Goal: Check status: Check status

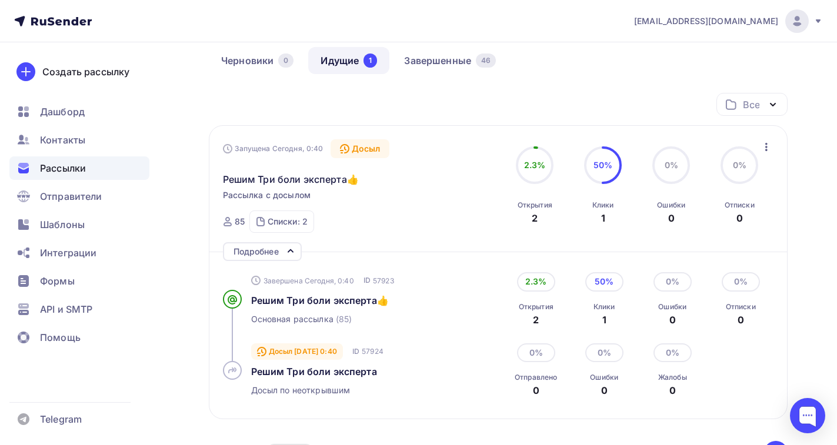
scroll to position [115, 0]
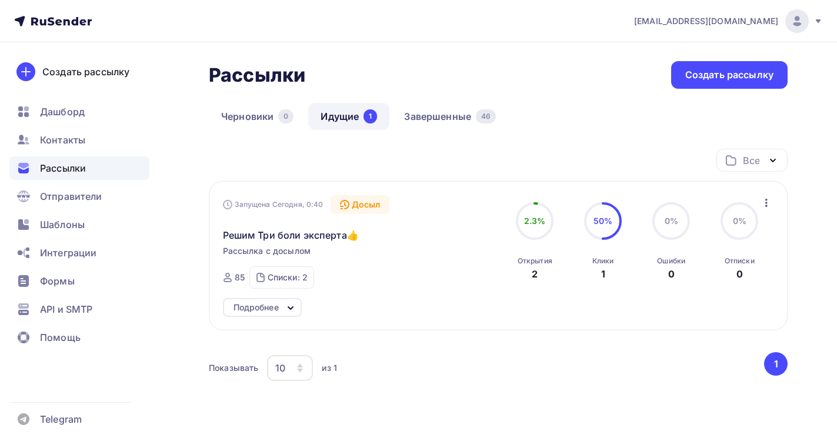
scroll to position [56, 0]
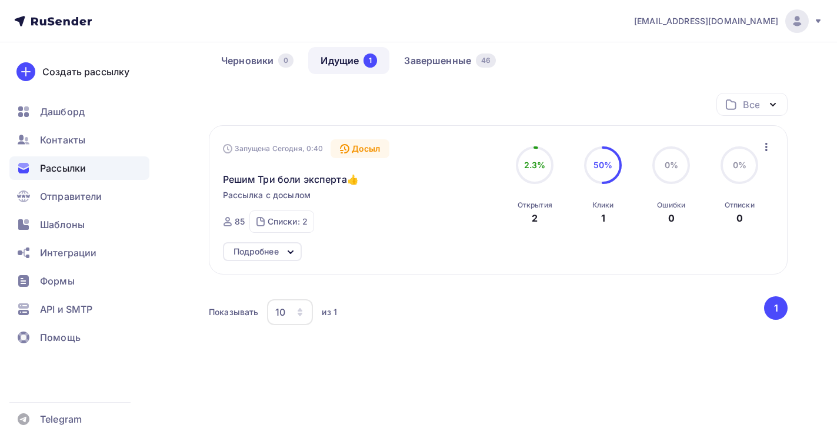
click at [285, 254] on icon at bounding box center [291, 252] width 14 height 14
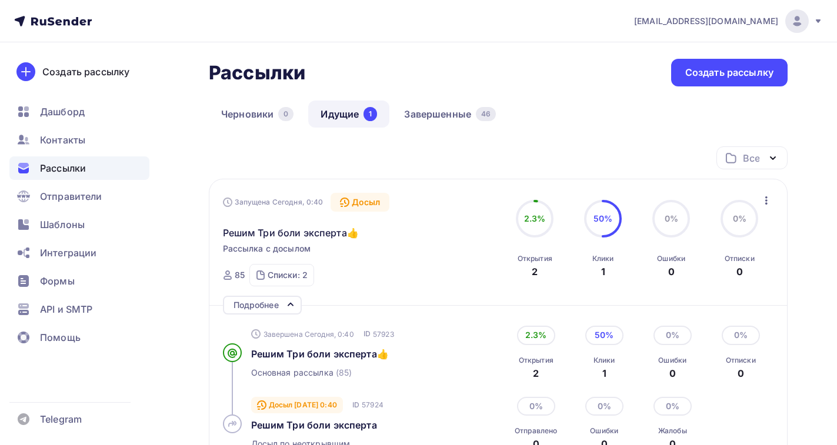
scroll to position [0, 0]
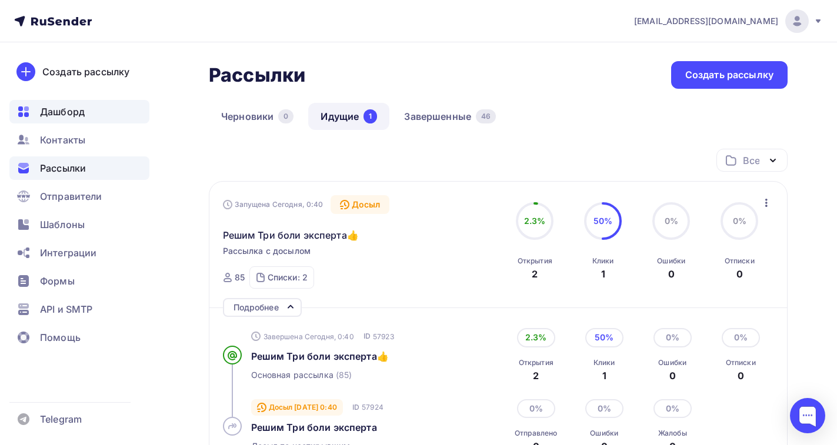
click at [54, 117] on span "Дашборд" at bounding box center [62, 112] width 45 height 14
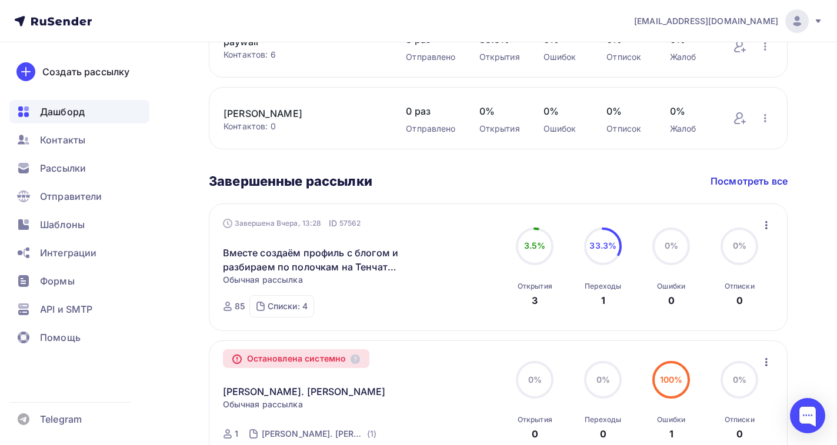
scroll to position [471, 0]
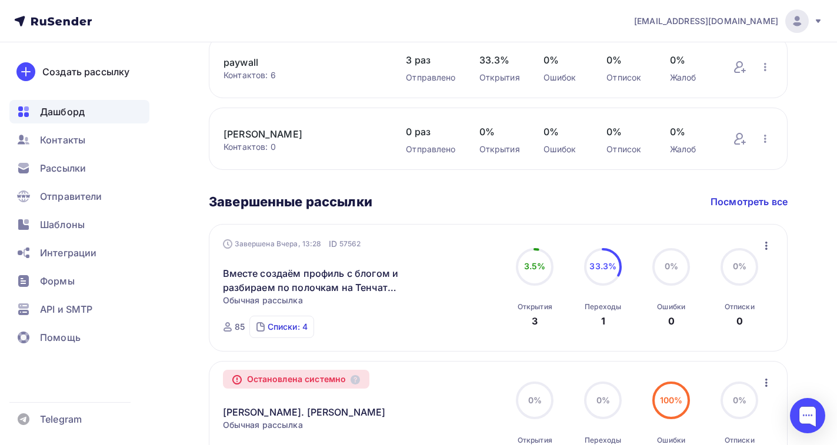
click at [307, 321] on div "Списки: 4" at bounding box center [288, 327] width 40 height 12
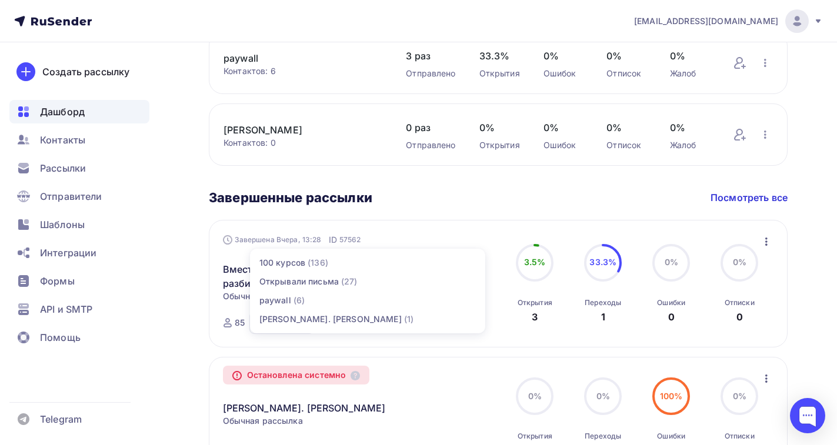
scroll to position [530, 0]
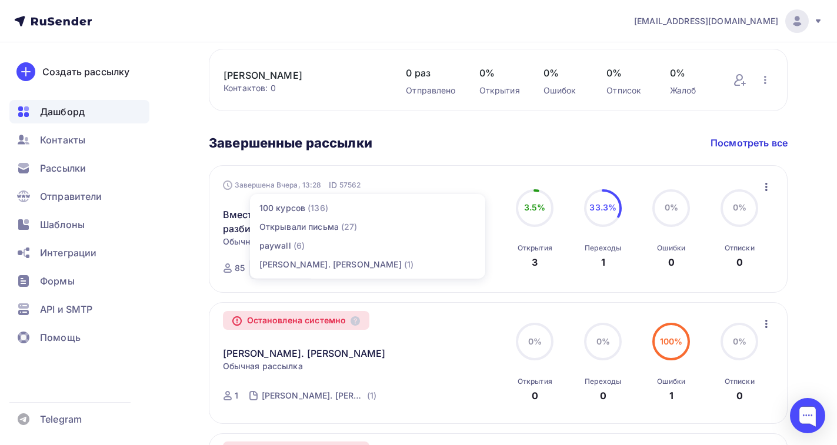
click at [189, 208] on div "[PERSON_NAME] Пару шагов, чтобы начать работу! Закрыть Выполните эти шаги, чтоб…" at bounding box center [418, 278] width 837 height 1530
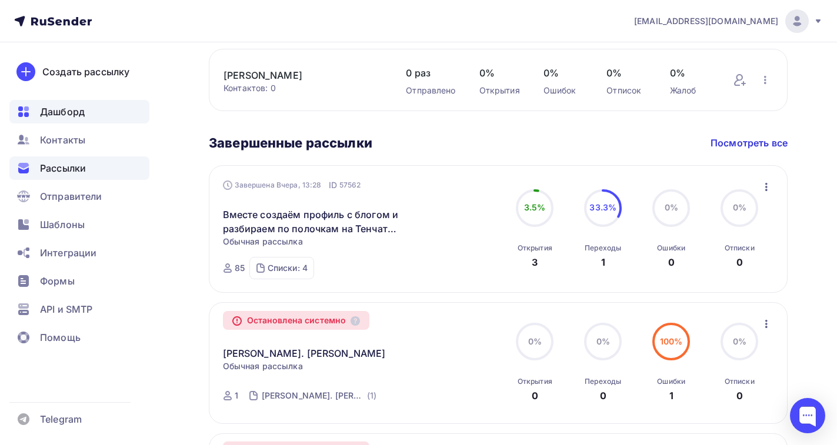
click at [72, 172] on span "Рассылки" at bounding box center [63, 168] width 46 height 14
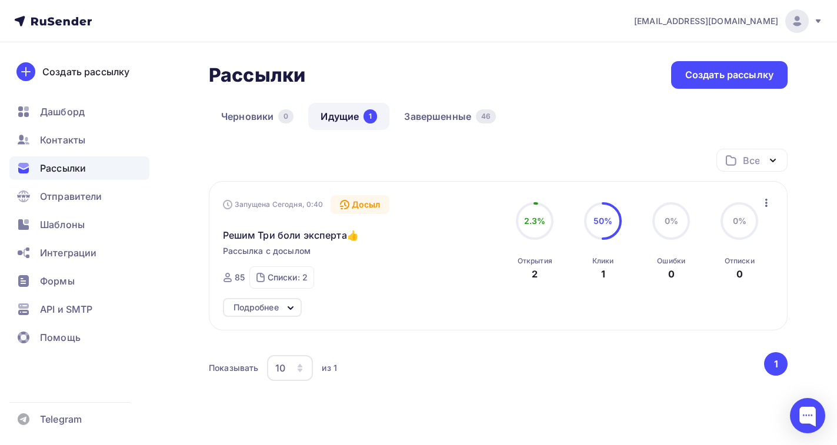
click at [293, 308] on icon at bounding box center [291, 308] width 14 height 14
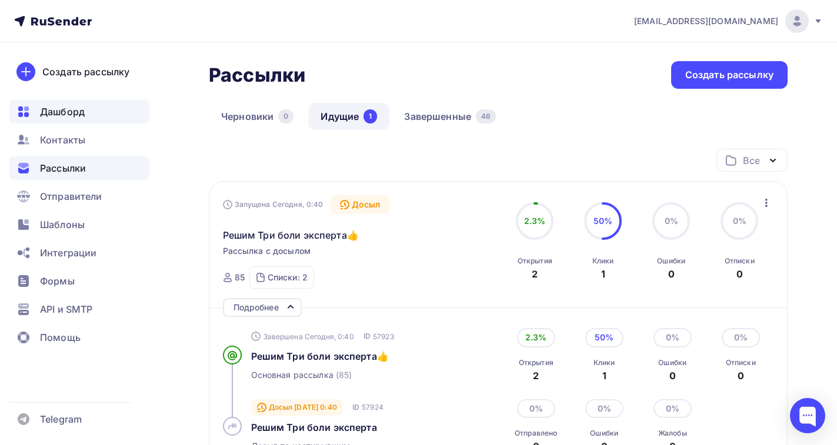
click at [71, 109] on span "Дашборд" at bounding box center [62, 112] width 45 height 14
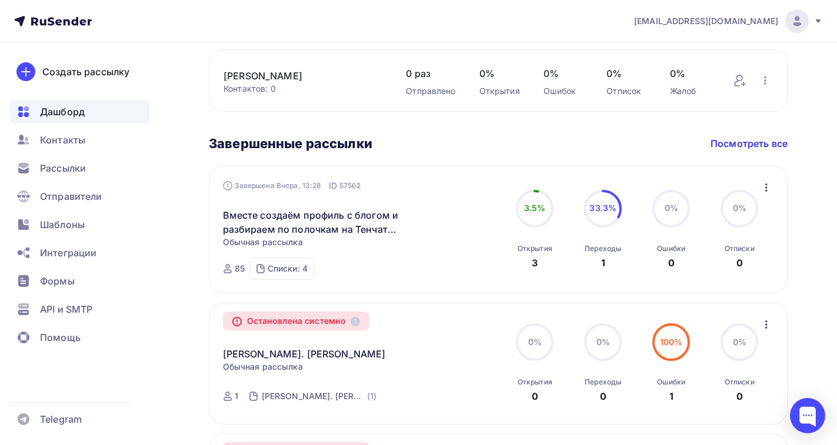
scroll to position [530, 0]
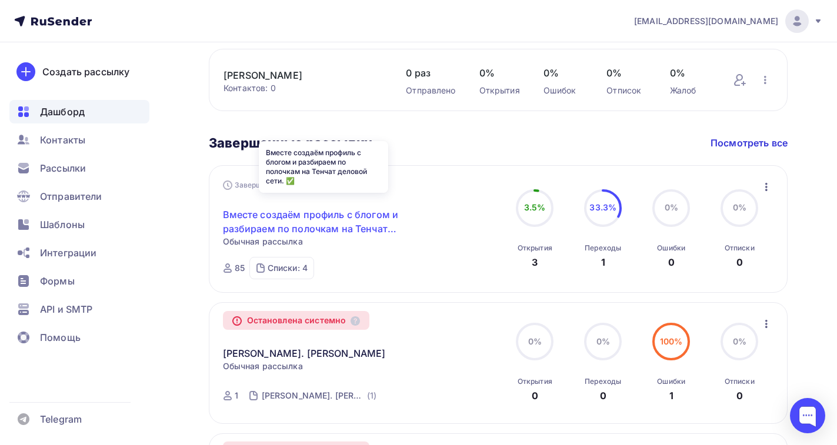
click at [359, 220] on link "Вместе создаём профиль с блогом и разбираем по полочкам на Тенчат деловой сети.…" at bounding box center [324, 222] width 202 height 28
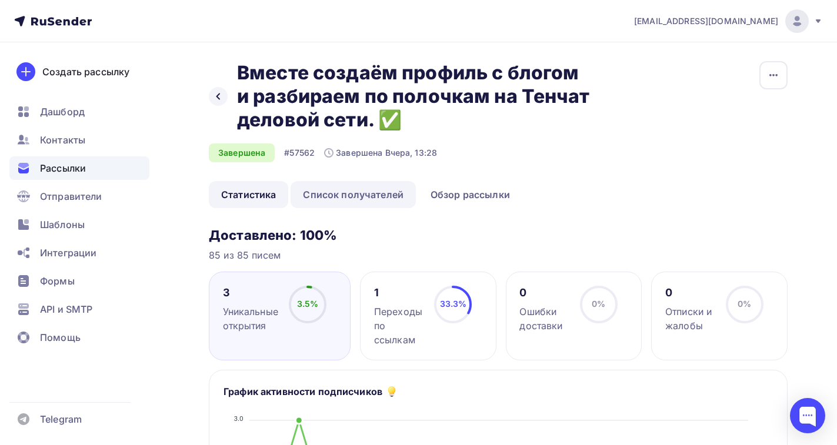
click at [350, 198] on link "Список получателей" at bounding box center [353, 194] width 125 height 27
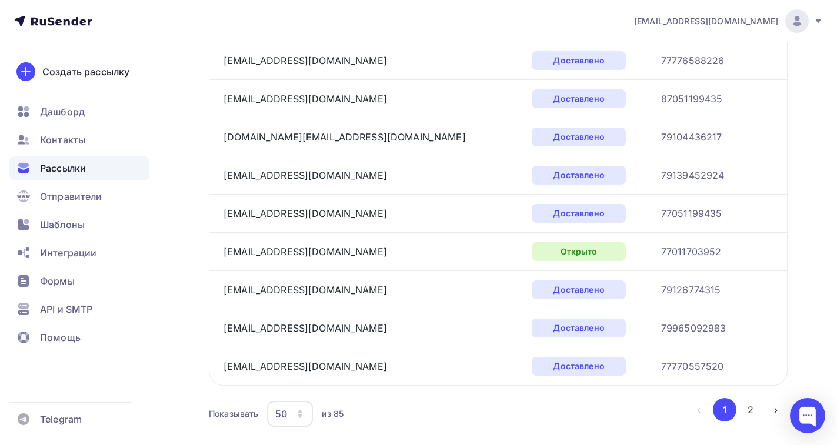
scroll to position [1824, 0]
